Goal: Task Accomplishment & Management: Use online tool/utility

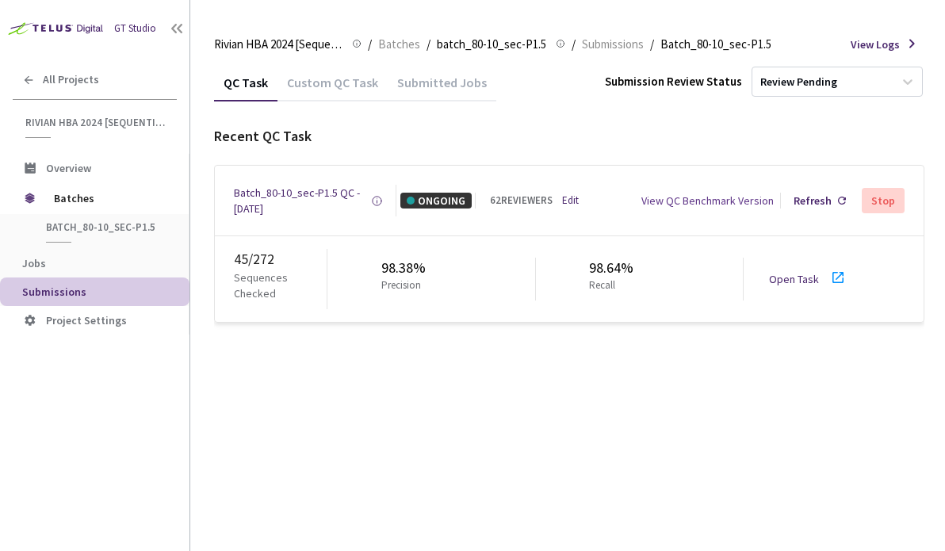
click at [808, 272] on link "Open Task" at bounding box center [794, 279] width 50 height 14
click at [279, 193] on div "Batch_80-10_sec-P1.5 QC - [DATE]" at bounding box center [302, 201] width 137 height 32
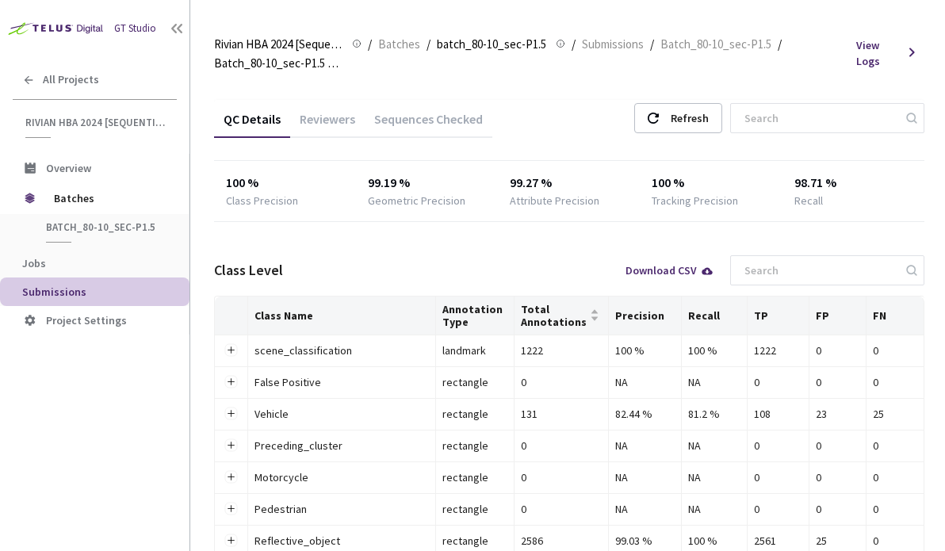
click at [340, 126] on div "Reviewers" at bounding box center [327, 124] width 75 height 27
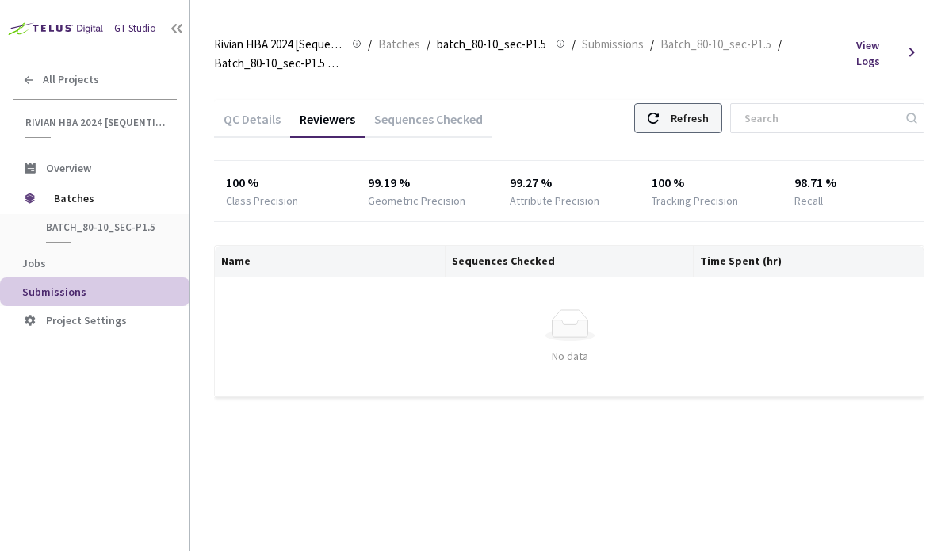
click at [709, 120] on div "Refresh" at bounding box center [690, 118] width 38 height 29
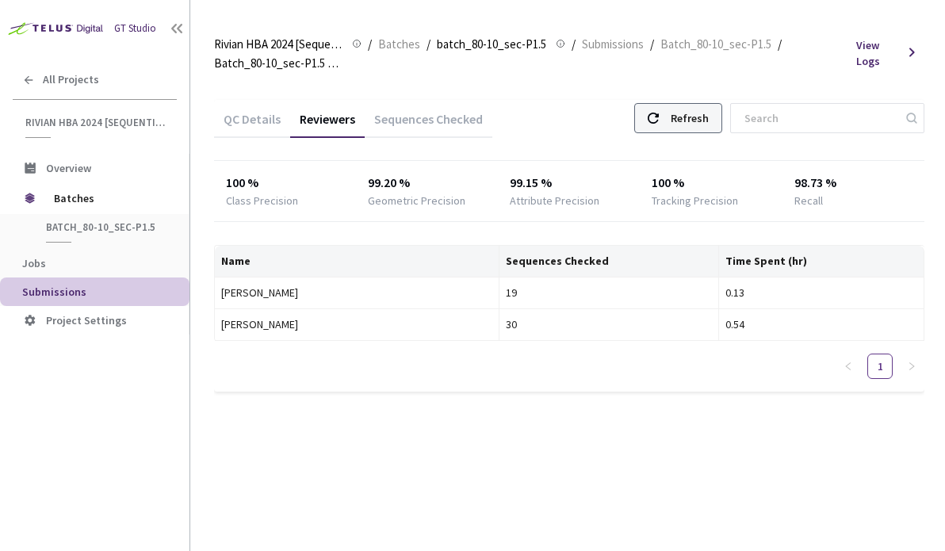
click at [687, 120] on div "Refresh" at bounding box center [678, 118] width 88 height 30
drag, startPoint x: 560, startPoint y: 108, endPoint x: 586, endPoint y: 78, distance: 39.3
click at [575, 78] on div "Rivian HBA 2024 [Sequential] Rivian HBA 2024 [Sequential] / Batches / batch_80-…" at bounding box center [569, 52] width 710 height 55
click at [696, 121] on div "Refresh" at bounding box center [690, 118] width 38 height 29
click at [418, 120] on div "Sequences Checked" at bounding box center [429, 124] width 128 height 27
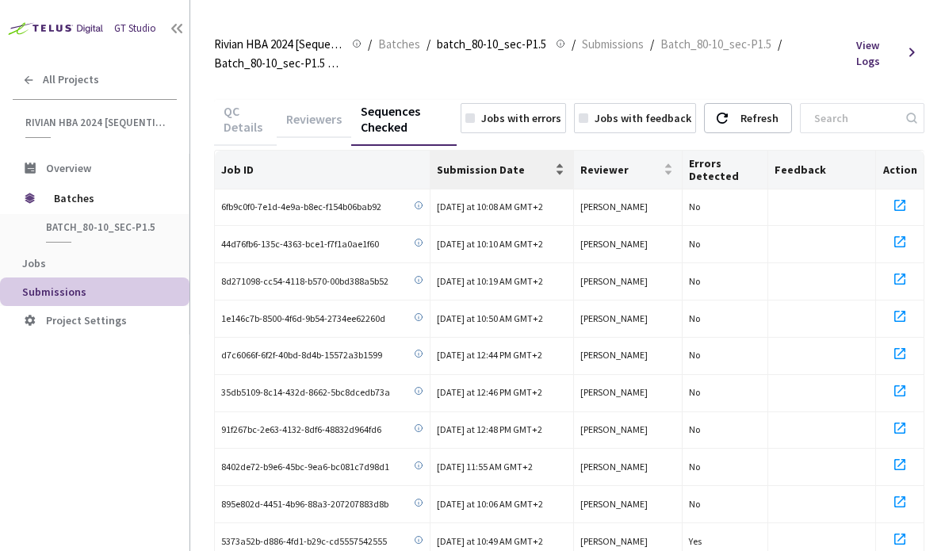
click at [475, 170] on span "Submission Date" at bounding box center [494, 169] width 115 height 13
click at [353, 166] on th "Job ID" at bounding box center [323, 170] width 216 height 39
click at [476, 161] on div "Submission Date" at bounding box center [502, 169] width 130 height 16
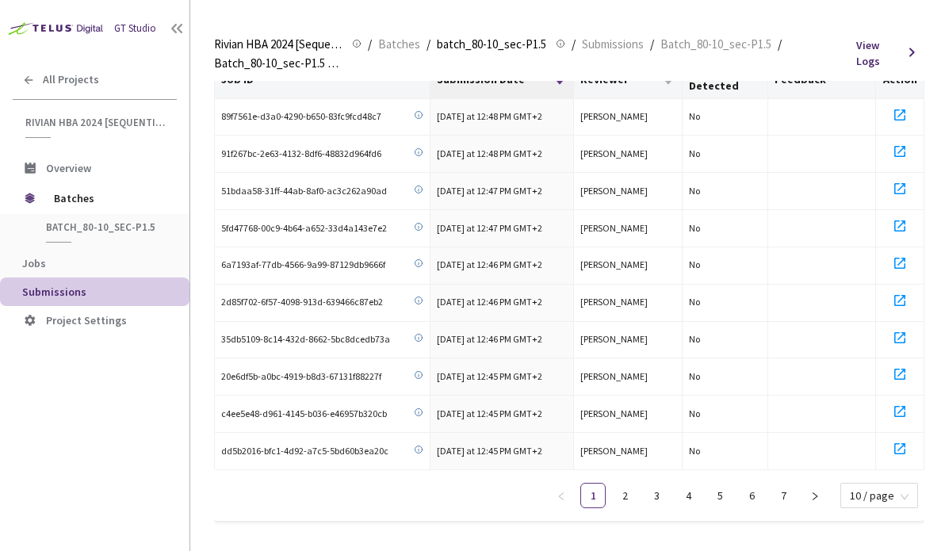
scroll to position [91, 0]
click at [629, 487] on link "2" at bounding box center [625, 495] width 24 height 24
click at [653, 489] on link "3" at bounding box center [656, 495] width 24 height 24
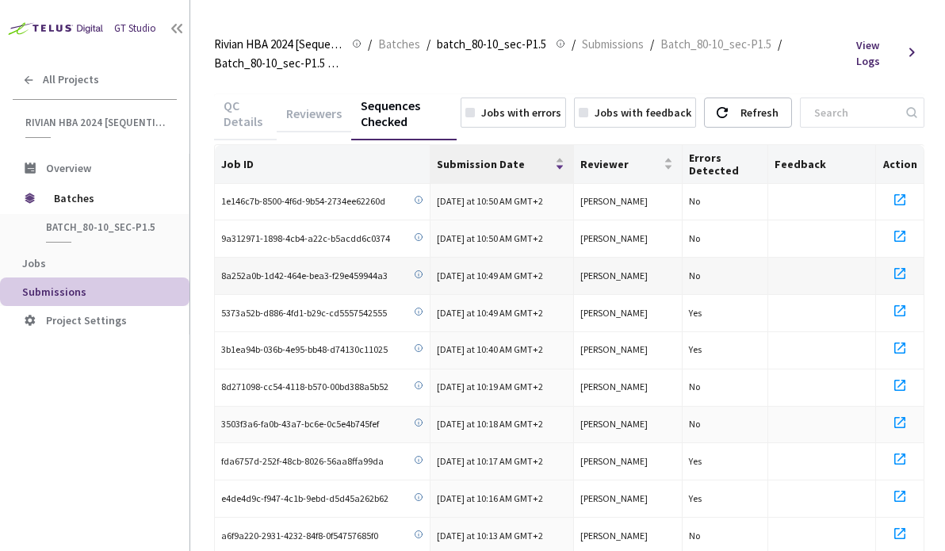
scroll to position [0, 0]
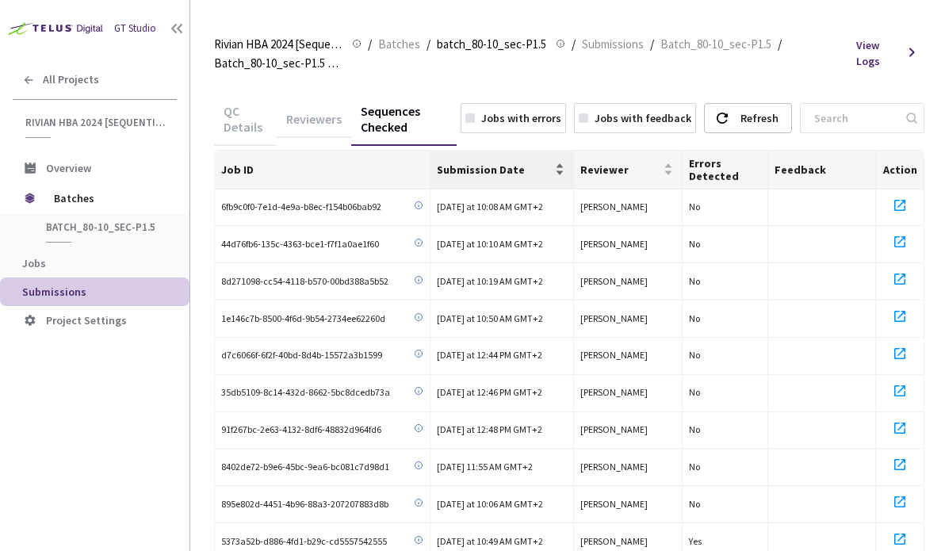
click at [453, 170] on span "Submission Date" at bounding box center [494, 169] width 115 height 13
click at [455, 169] on span "Submission Date" at bounding box center [494, 169] width 115 height 13
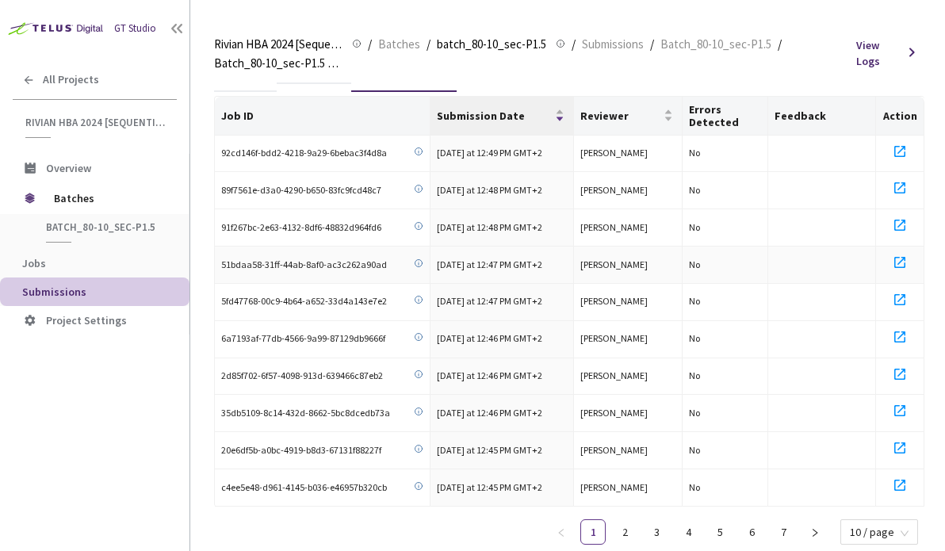
scroll to position [79, 0]
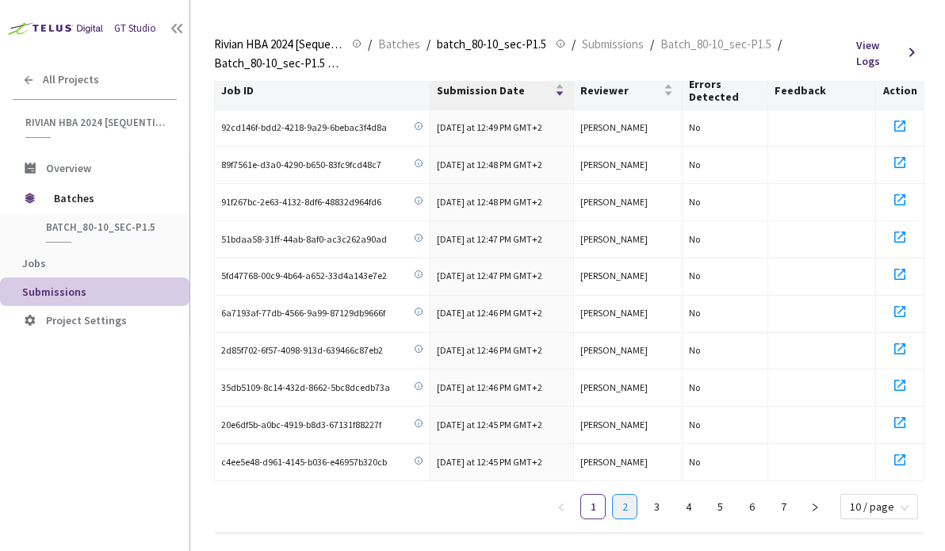
click at [631, 498] on link "2" at bounding box center [625, 507] width 24 height 24
click at [657, 503] on link "3" at bounding box center [656, 507] width 24 height 24
click at [590, 500] on link "1" at bounding box center [593, 507] width 24 height 24
click at [630, 500] on link "2" at bounding box center [625, 507] width 24 height 24
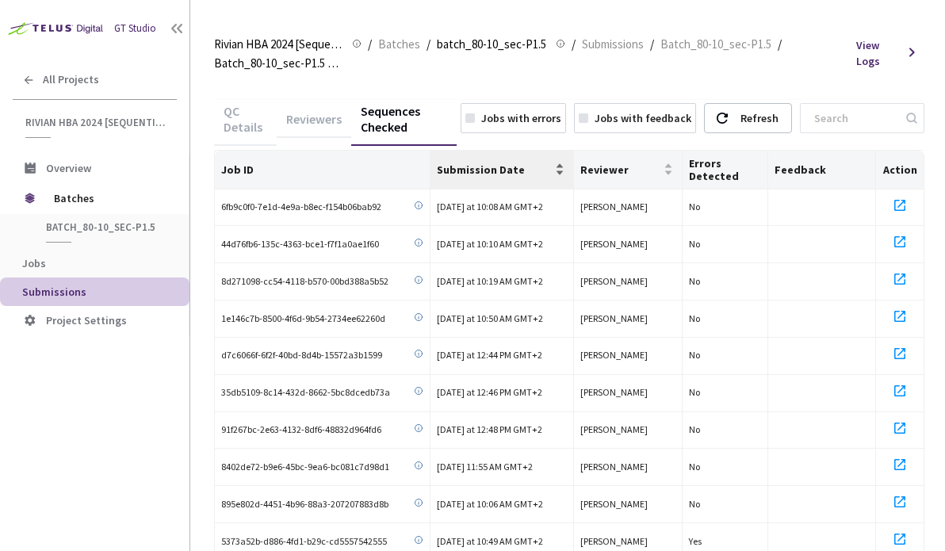
click at [534, 163] on span "Submission Date" at bounding box center [494, 169] width 115 height 13
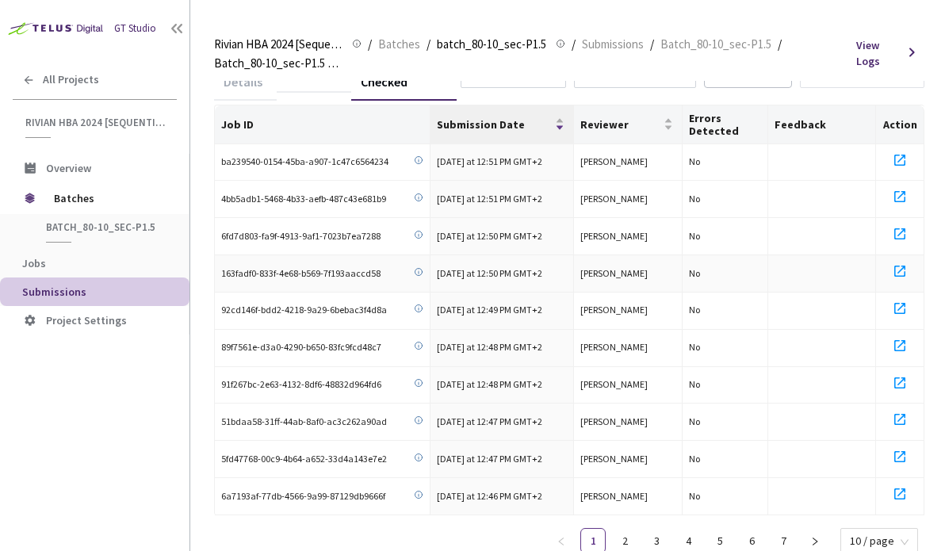
scroll to position [91, 0]
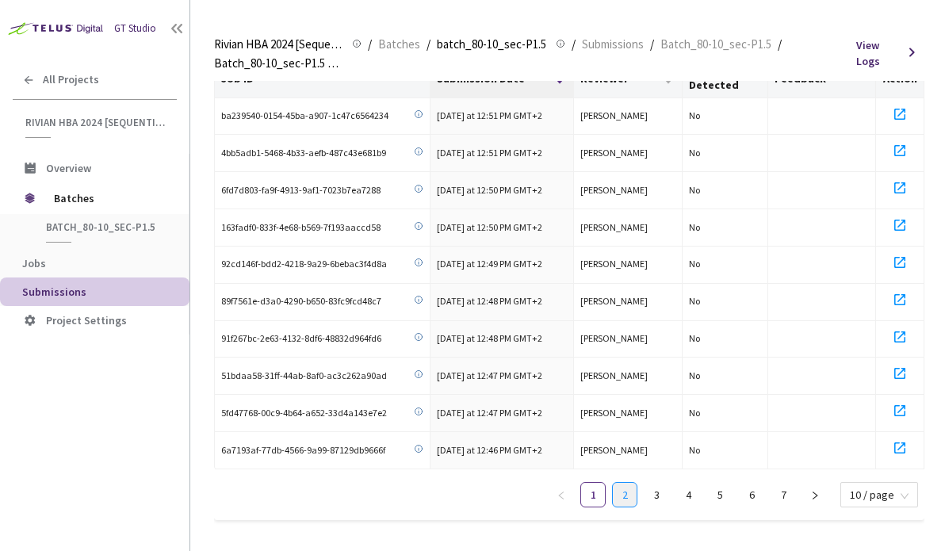
click at [620, 483] on link "2" at bounding box center [625, 495] width 24 height 24
click at [657, 488] on link "3" at bounding box center [656, 495] width 24 height 24
